Goal: Task Accomplishment & Management: Use online tool/utility

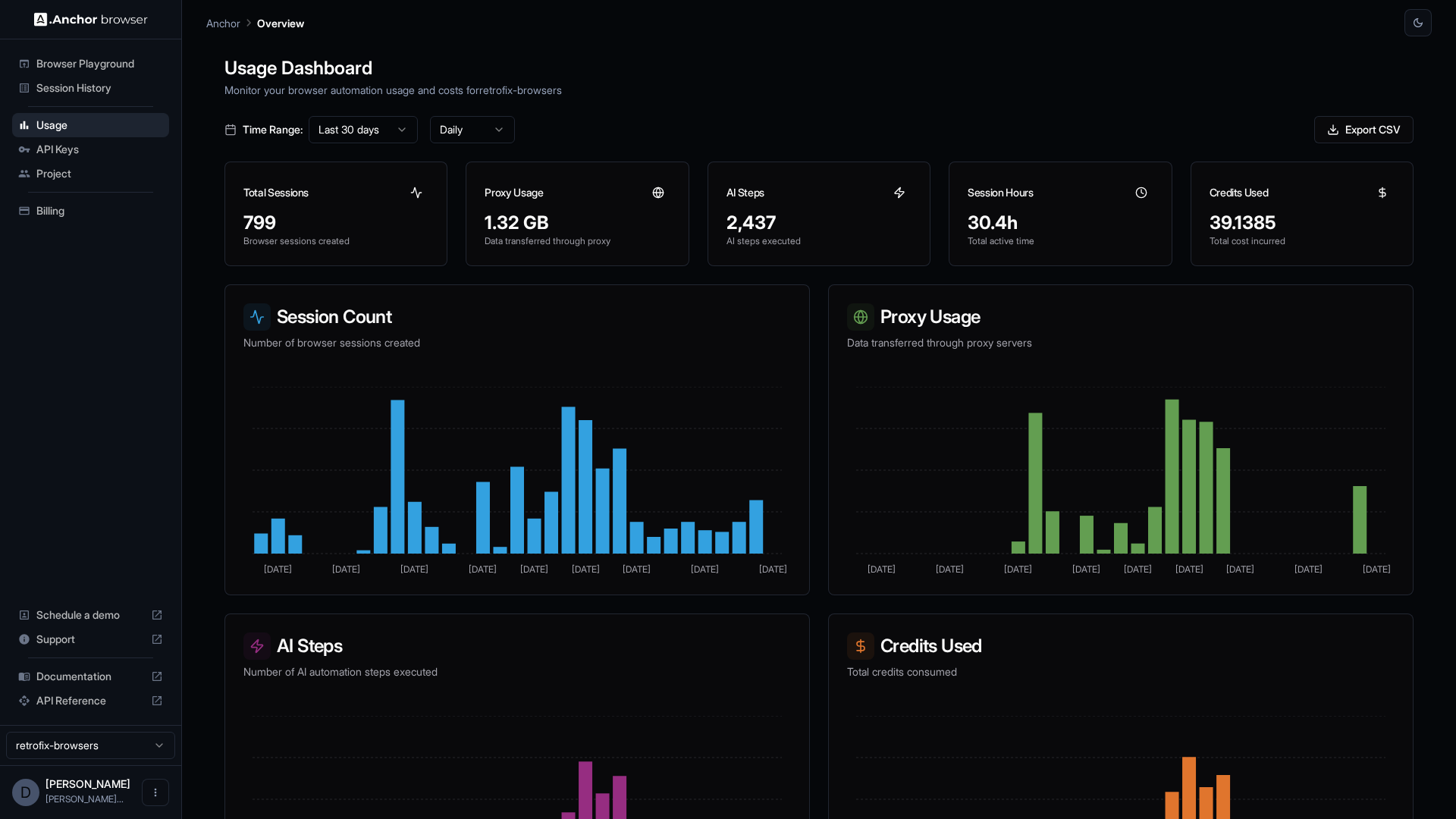
click at [87, 156] on span "API Keys" at bounding box center [100, 149] width 127 height 15
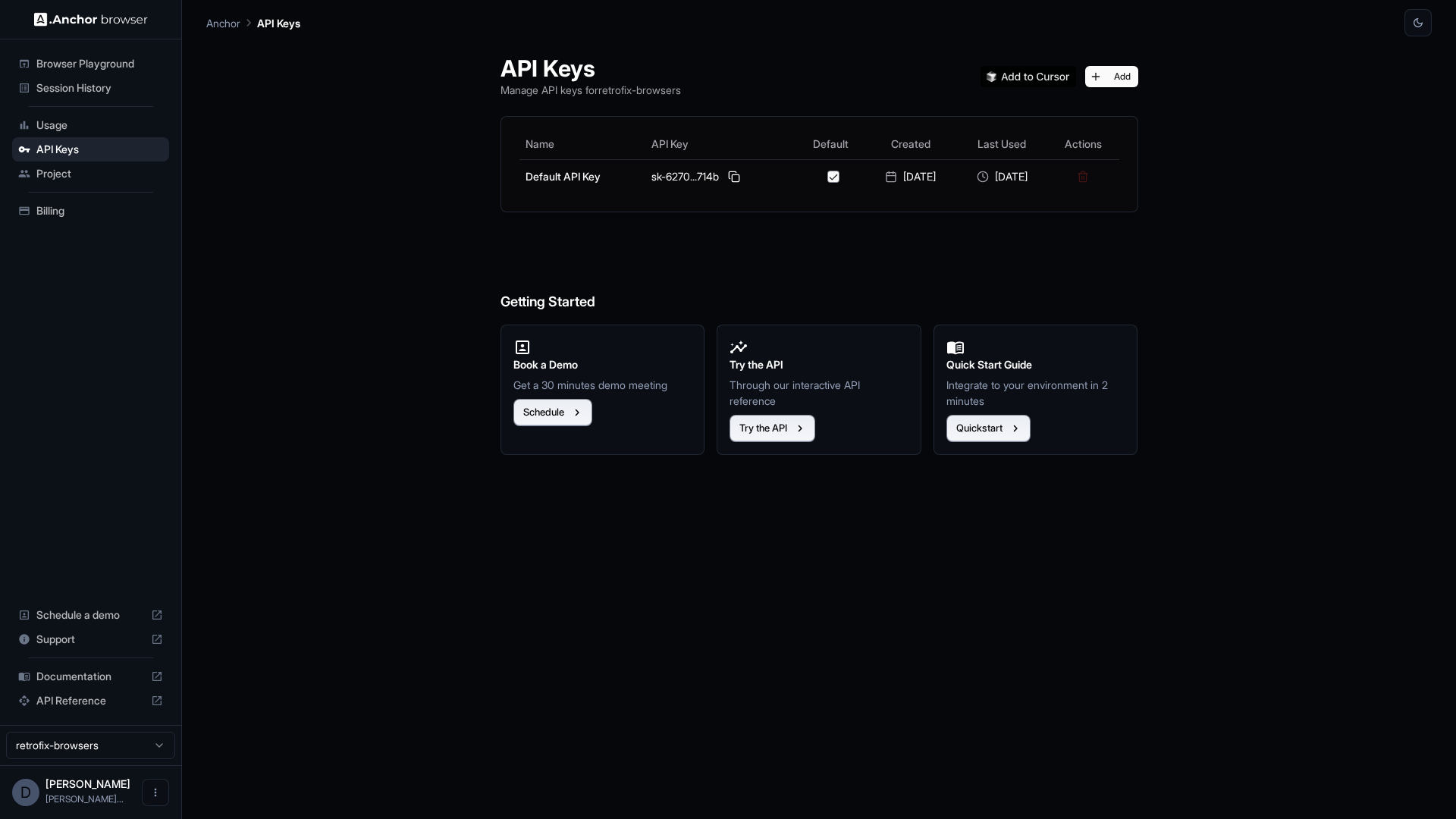
click at [100, 97] on div "Session History" at bounding box center [91, 87] width 157 height 24
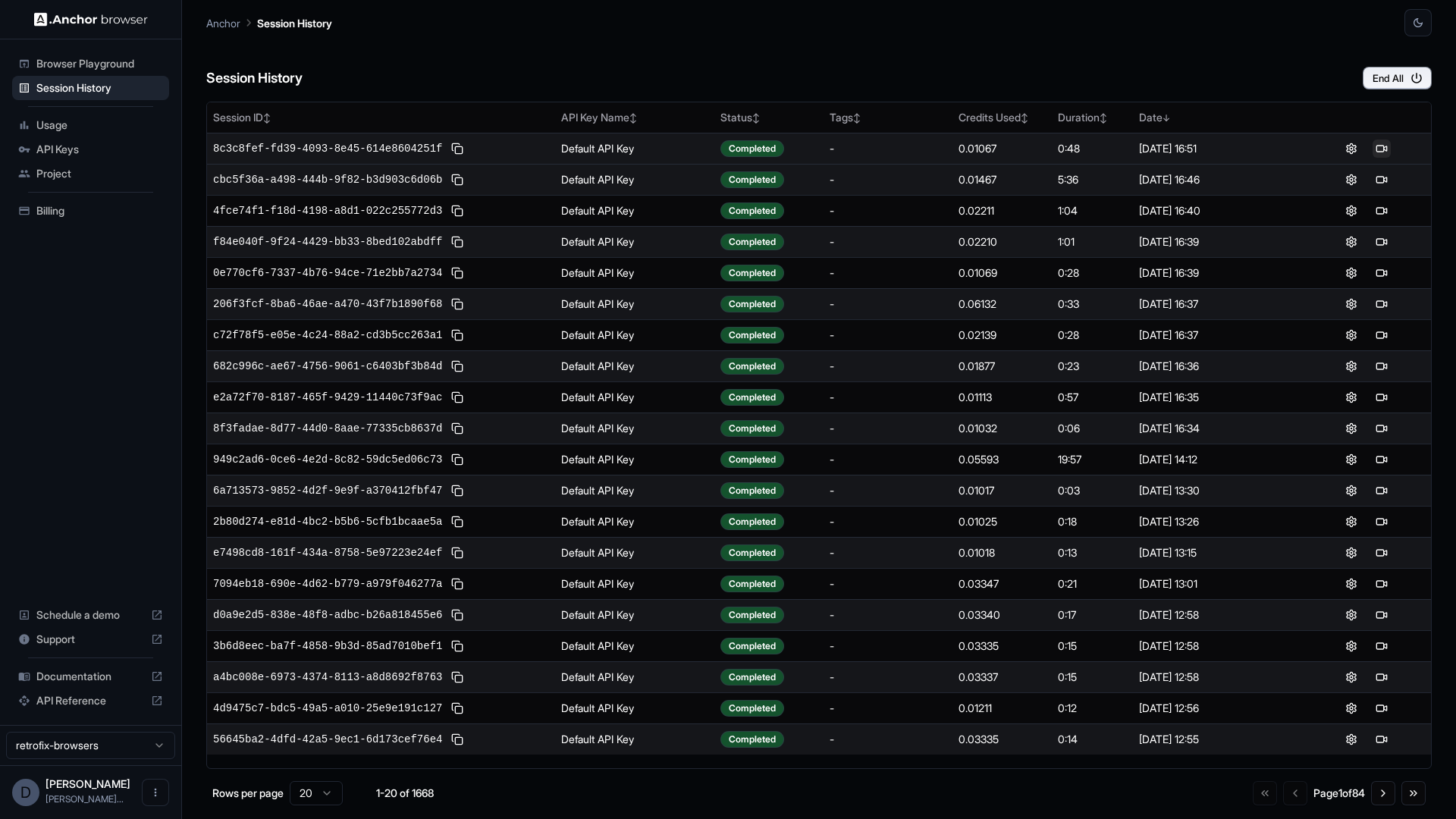
click at [1379, 155] on button at bounding box center [1382, 149] width 19 height 19
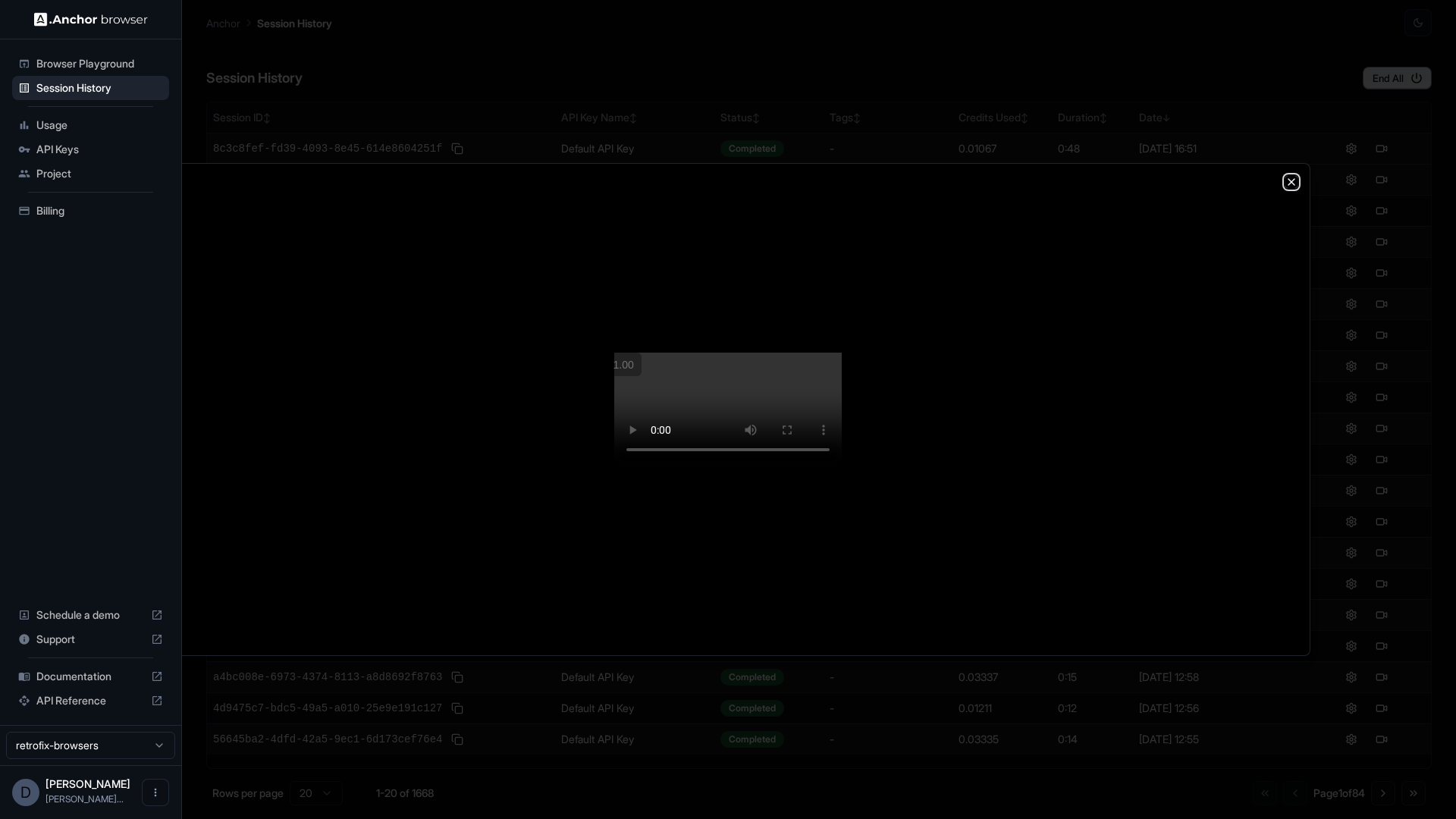
click at [1294, 176] on icon "button" at bounding box center [1292, 182] width 12 height 12
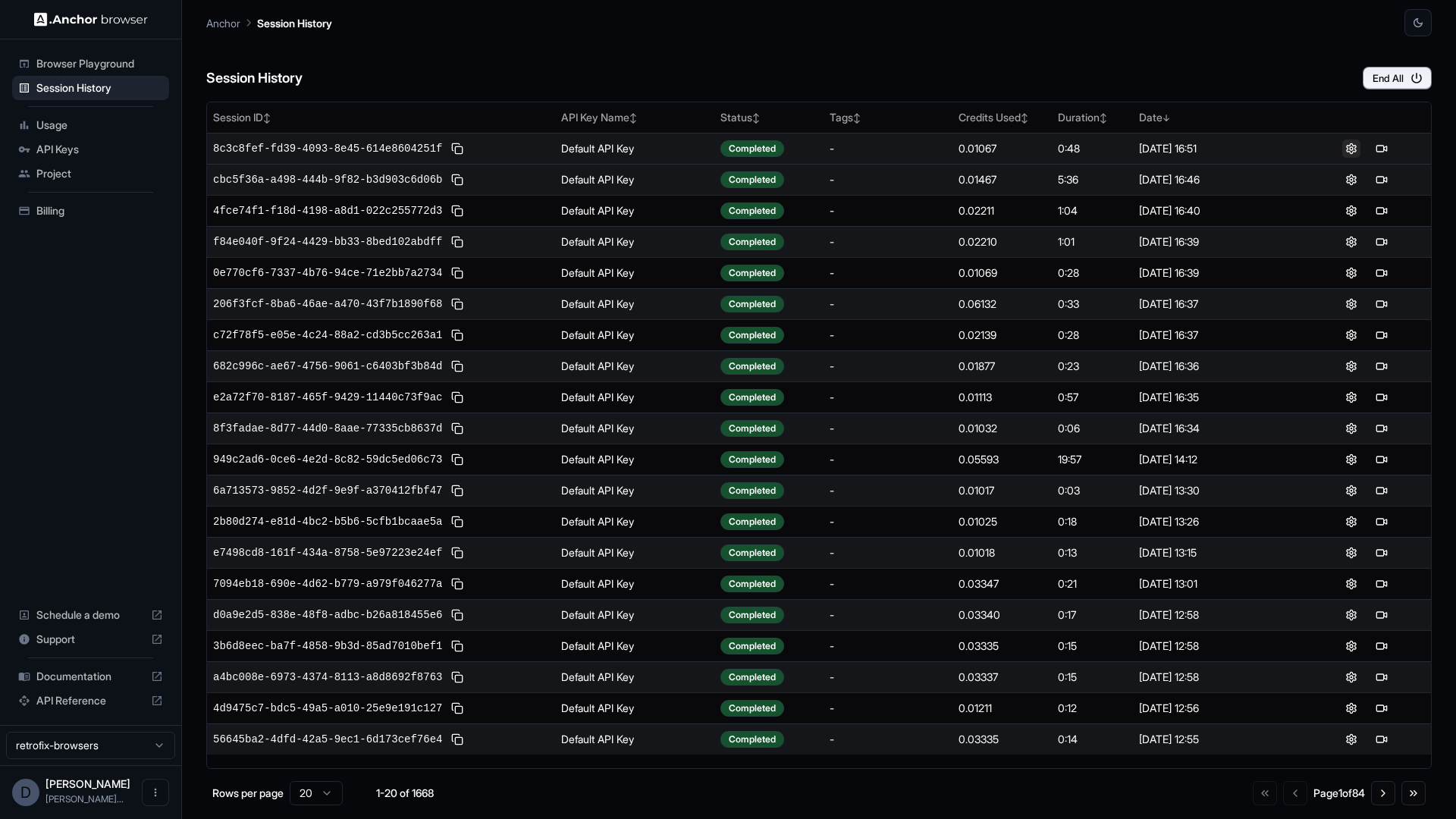
click at [1352, 145] on button at bounding box center [1352, 149] width 19 height 19
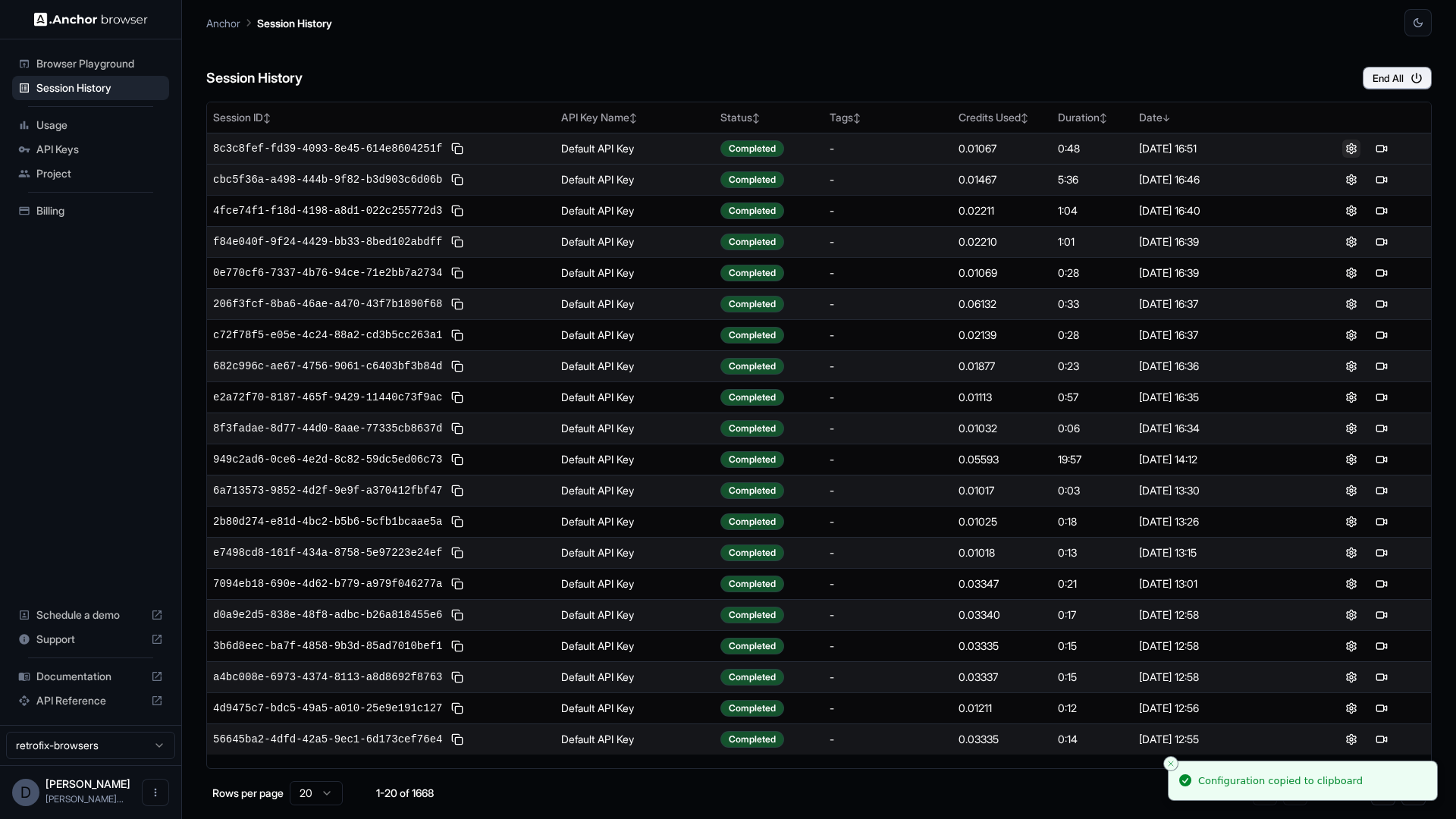
click at [1352, 145] on button at bounding box center [1352, 149] width 19 height 19
click at [461, 150] on button at bounding box center [457, 149] width 19 height 19
